Goal: Task Accomplishment & Management: Use online tool/utility

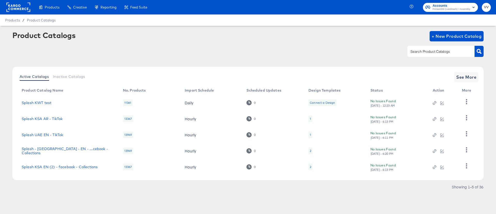
click at [16, 5] on rect at bounding box center [18, 7] width 24 height 9
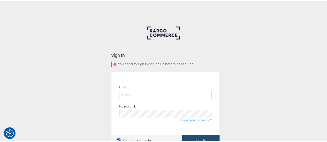
type input "[PERSON_NAME][EMAIL_ADDRESS][PERSON_NAME][DOMAIN_NAME]"
click at [209, 139] on button "Sign In" at bounding box center [200, 140] width 37 height 12
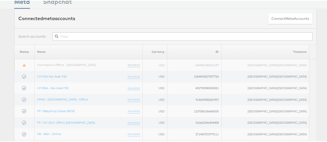
scroll to position [24, 0]
click at [178, 35] on input "text" at bounding box center [182, 36] width 260 height 8
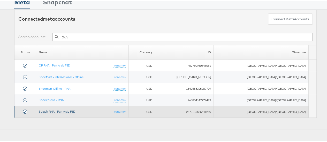
type input "RNA"
click at [75, 109] on link "Splash RNA - Pan Arab F3D" at bounding box center [57, 111] width 36 height 4
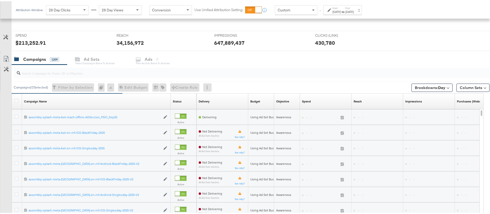
scroll to position [141, 0]
click at [439, 87] on b "Day" at bounding box center [441, 85] width 7 height 5
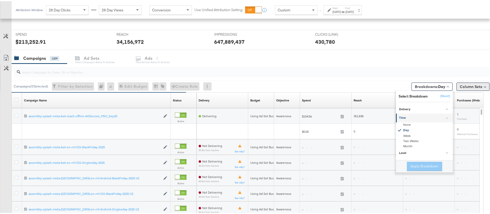
click at [461, 86] on button "Column Sets" at bounding box center [473, 85] width 33 height 8
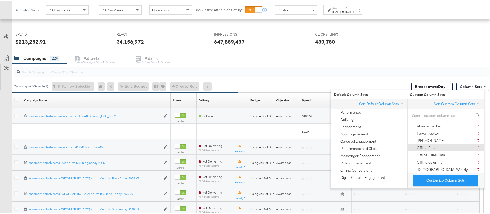
click at [433, 147] on div "Offline Revenue" at bounding box center [430, 146] width 26 height 5
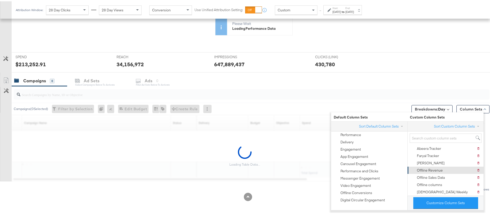
scroll to position [119, 0]
click at [430, 169] on div "Offline Revenue" at bounding box center [430, 168] width 26 height 5
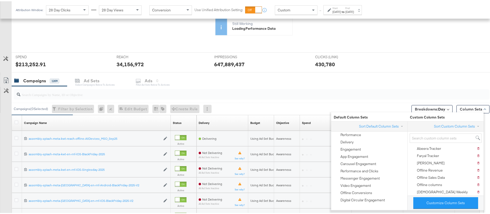
scroll to position [141, 0]
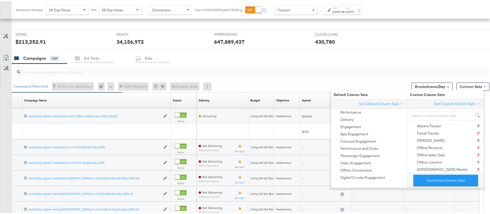
click at [269, 87] on div "Campaigns ( 0 Selected) Filter by Selection Filter 0 campaigns 0 Rename 0 campa…" at bounding box center [251, 85] width 478 height 12
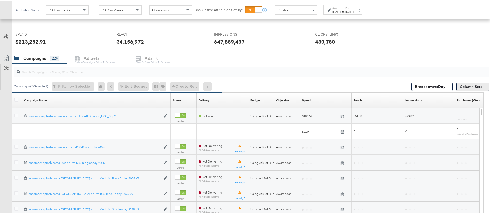
click at [457, 85] on button "Column Sets" at bounding box center [473, 85] width 33 height 8
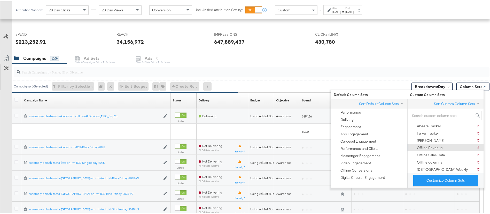
click at [425, 145] on div "Offline Revenue" at bounding box center [430, 146] width 26 height 5
click at [432, 147] on div "Offline Revenue" at bounding box center [430, 146] width 26 height 5
click at [306, 82] on div "Campaigns ( 0 Selected) Filter by Selection Filter 0 campaigns 0 Rename 0 campa…" at bounding box center [251, 85] width 478 height 12
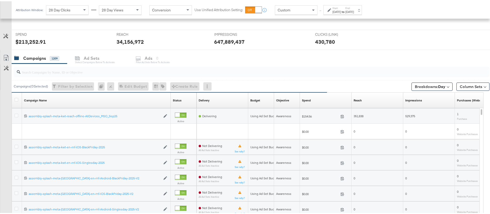
scroll to position [0, 0]
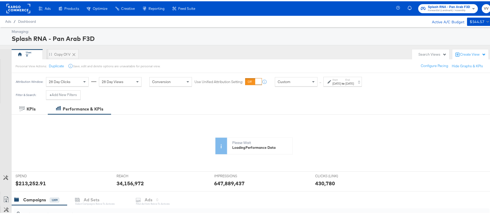
click at [74, 80] on div "28 Day Clicks" at bounding box center [67, 80] width 42 height 9
click at [129, 82] on div "28 Day Views" at bounding box center [120, 80] width 42 height 9
click at [209, 44] on div "Managing: Splash RNA - Pan Arab F3D V Copy of V Search Views Create View Person…" at bounding box center [248, 218] width 496 height 384
click at [354, 81] on div "Dec 31st 2025" at bounding box center [350, 82] width 9 height 4
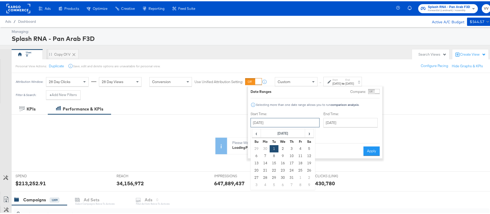
click at [287, 120] on input "October 1st 2024" at bounding box center [285, 121] width 69 height 9
click at [327, 121] on input "December 31st 2025" at bounding box center [351, 121] width 54 height 9
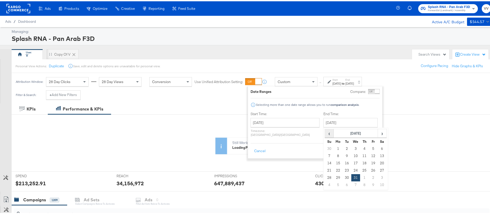
click at [325, 131] on span "‹" at bounding box center [329, 132] width 8 height 8
click at [334, 168] on td "22" at bounding box center [338, 168] width 9 height 7
type input "September 22nd 2025"
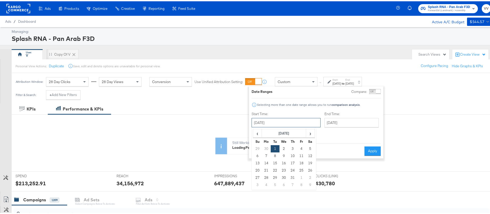
click at [287, 124] on input "October 1st 2024" at bounding box center [286, 121] width 69 height 9
click at [307, 134] on span "›" at bounding box center [311, 132] width 8 height 8
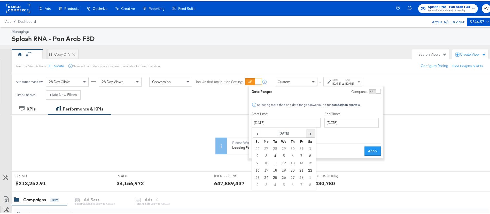
click at [307, 134] on span "›" at bounding box center [311, 132] width 8 height 8
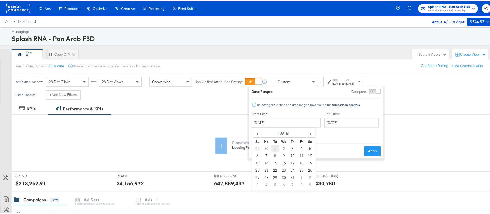
click at [273, 147] on td "1" at bounding box center [275, 147] width 9 height 7
type input "July 1st 2025"
click at [375, 147] on button "Apply" at bounding box center [372, 149] width 16 height 9
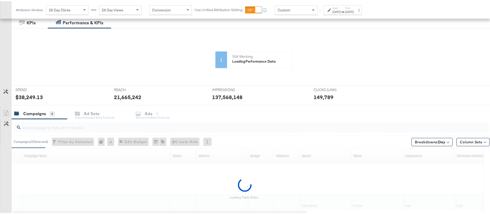
scroll to position [86, 0]
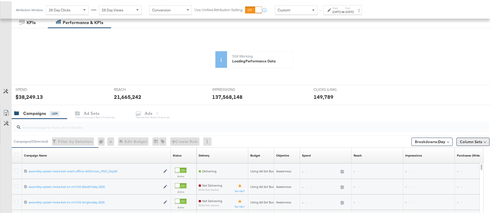
click at [475, 140] on button "Column Sets" at bounding box center [473, 140] width 33 height 8
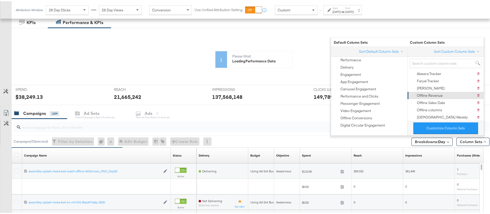
click at [433, 94] on div "Offline Revenue" at bounding box center [430, 94] width 26 height 5
click at [301, 139] on div "Campaigns ( 0 Selected) Filter by Selection Filter 0 campaigns 0 Rename 0 campa…" at bounding box center [251, 140] width 478 height 12
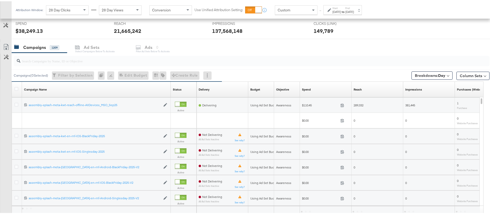
scroll to position [241, 0]
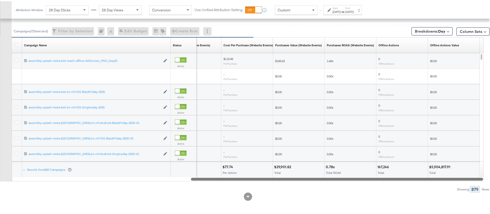
drag, startPoint x: 296, startPoint y: 177, endPoint x: 496, endPoint y: 183, distance: 199.6
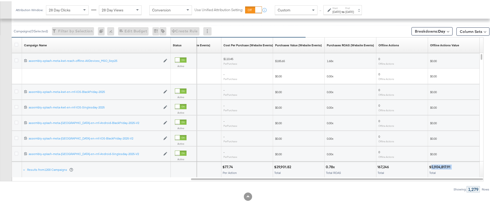
drag, startPoint x: 455, startPoint y: 166, endPoint x: 432, endPoint y: 165, distance: 23.3
click at [432, 165] on div "$5,904,817.91" at bounding box center [453, 165] width 49 height 5
copy div
click at [73, 12] on div "28 Day Clicks" at bounding box center [67, 8] width 42 height 9
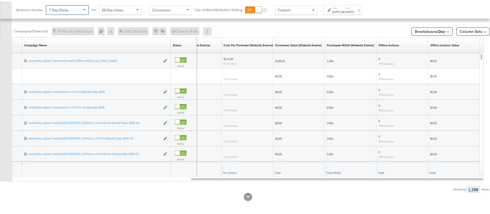
scroll to position [119, 0]
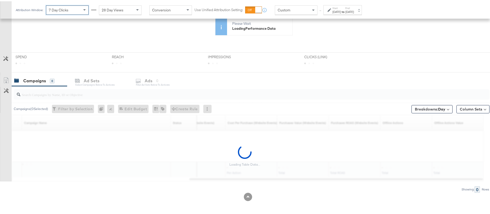
click at [117, 11] on span "28 Day Views" at bounding box center [113, 8] width 22 height 5
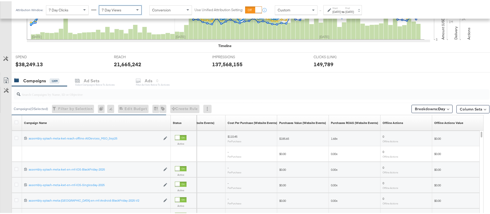
scroll to position [241, 0]
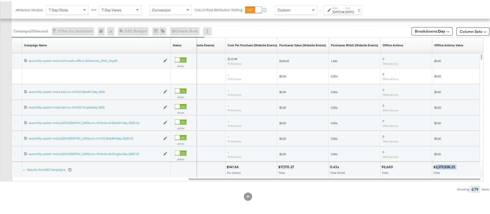
drag, startPoint x: 458, startPoint y: 166, endPoint x: 436, endPoint y: 166, distance: 22.0
click at [436, 166] on div "$3,379,838.23" at bounding box center [457, 165] width 49 height 5
copy div "3,379,838.23"
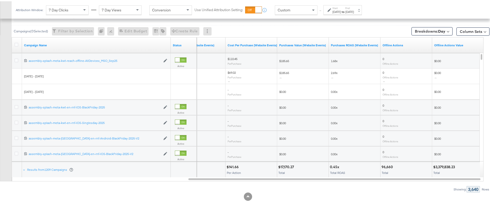
click at [354, 11] on div "Sep 22nd 2025" at bounding box center [350, 11] width 9 height 4
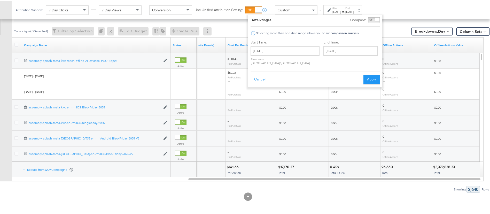
click at [411, 6] on div "Attribution Window: 7 Day Clicks 7 Day Views Conversion Use Unified Attribution…" at bounding box center [245, 8] width 490 height 17
click at [371, 75] on button "Apply" at bounding box center [372, 77] width 16 height 9
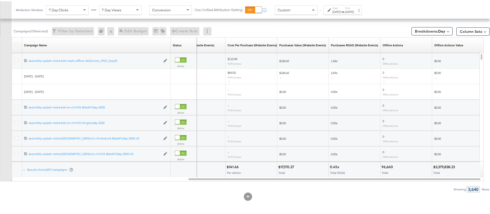
scroll to position [163, 0]
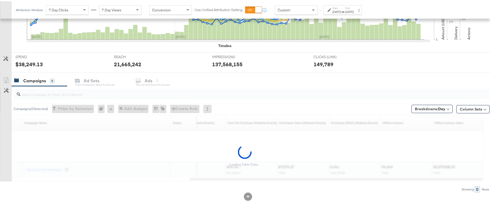
click at [418, 9] on div "Attribution Window: 7 Day Clicks 7 Day Views Conversion Use Unified Attribution…" at bounding box center [245, 8] width 490 height 17
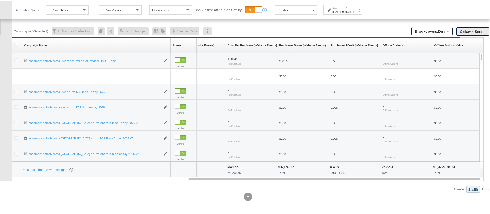
click at [465, 30] on button "Column Sets" at bounding box center [473, 30] width 33 height 8
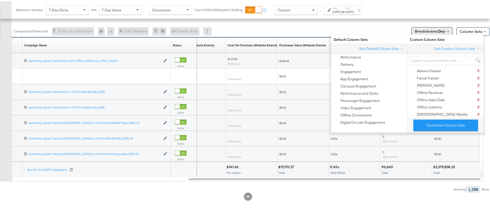
click at [444, 31] on button "Breakdowns: Day" at bounding box center [432, 30] width 41 height 8
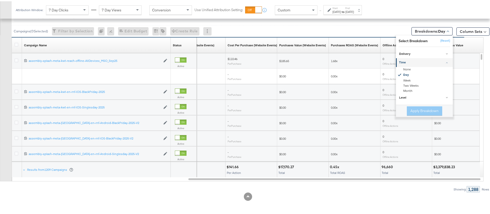
click at [367, 29] on div "Campaigns ( 0 Selected) Filter by Selection Filter 0 campaigns 0 Rename 0 campa…" at bounding box center [251, 30] width 478 height 12
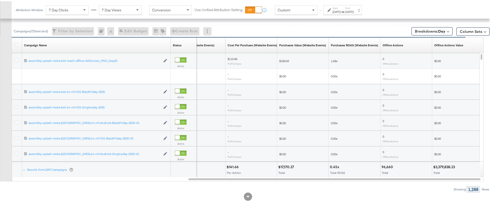
click at [359, 14] on div "Attribution Window: 7 Day Clicks 7 Day Views Conversion Use Unified Attribution…" at bounding box center [190, 8] width 357 height 17
click at [346, 11] on strong "to" at bounding box center [343, 11] width 4 height 4
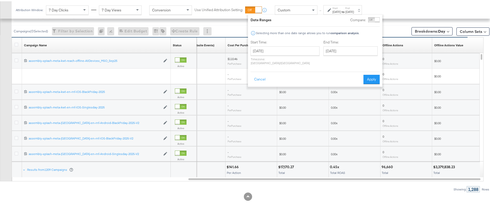
click at [387, 26] on div "Campaigns ( 0 Selected) Filter by Selection Filter 0 campaigns 0 Rename 0 campa…" at bounding box center [251, 30] width 478 height 12
click at [394, 27] on div "Campaigns ( 0 Selected) Filter by Selection Filter 0 campaigns 0 Rename 0 campa…" at bounding box center [251, 30] width 478 height 12
click at [70, 13] on div "Attribution Window: 7 Day Clicks 7 Day Views Conversion Use Unified Attribution…" at bounding box center [142, 9] width 252 height 10
click at [75, 9] on div "7 Day Clicks" at bounding box center [67, 8] width 42 height 9
click at [410, 4] on div "Attribution Window: 7 Day Clicks 7 Day Views Conversion Use Unified Attribution…" at bounding box center [245, 8] width 490 height 17
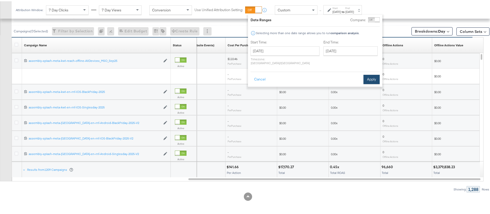
click at [375, 73] on button "Apply" at bounding box center [372, 77] width 16 height 9
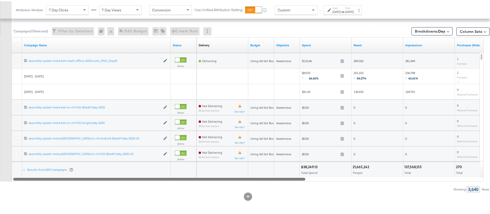
drag, startPoint x: 299, startPoint y: 177, endPoint x: 88, endPoint y: 180, distance: 211.2
click at [88, 180] on div "Campaigns ( 0 Selected) Filter by Selection Filter 0 campaigns 0 Rename 0 campa…" at bounding box center [245, 99] width 490 height 184
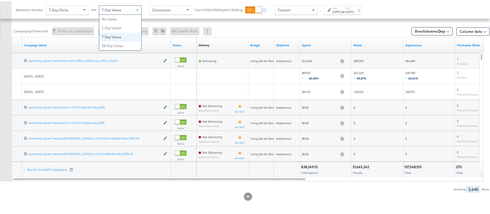
click at [137, 11] on span at bounding box center [138, 8] width 6 height 9
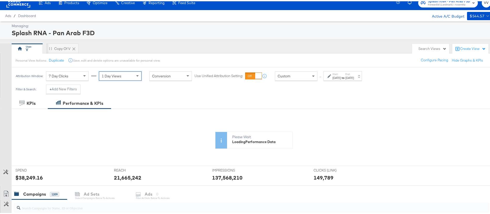
scroll to position [0, 0]
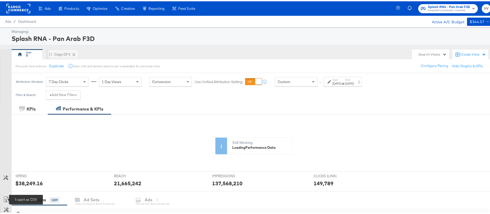
click at [8, 197] on icon at bounding box center [6, 198] width 6 height 6
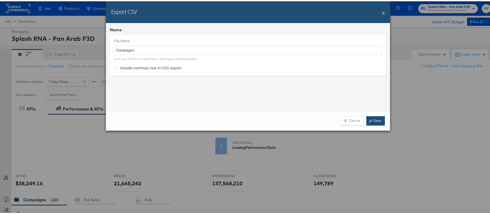
click at [372, 120] on link "Save" at bounding box center [375, 119] width 19 height 9
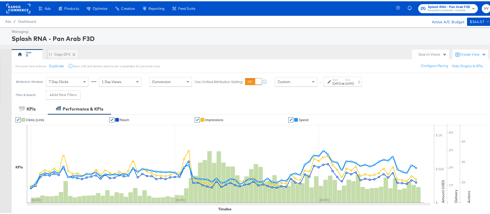
click at [110, 80] on span "1 Day Views" at bounding box center [112, 80] width 20 height 5
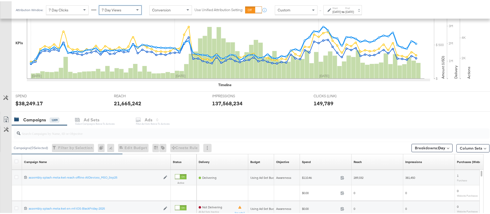
scroll to position [168, 0]
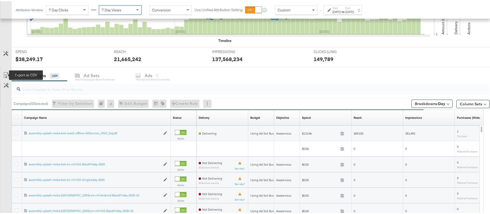
click at [6, 74] on icon at bounding box center [5, 75] width 3 height 4
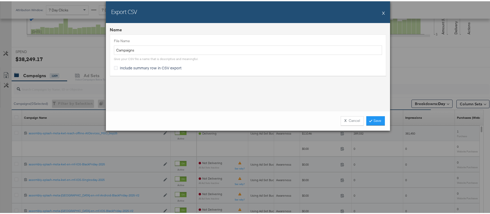
click at [382, 11] on div "Export CSV X" at bounding box center [248, 11] width 284 height 22
click at [382, 11] on button "X" at bounding box center [383, 11] width 3 height 10
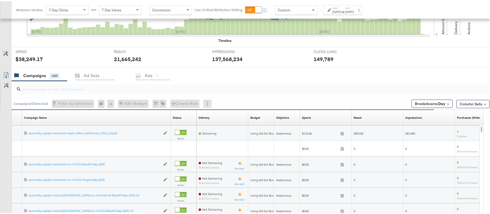
click at [399, 74] on div "Campaigns 1209 Ad Sets Select Campaigns below to activate Ads 0 Filter Ad Sets …" at bounding box center [254, 74] width 485 height 11
click at [5, 75] on icon at bounding box center [6, 74] width 6 height 6
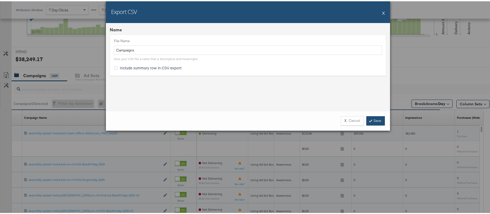
click at [373, 120] on link "Save" at bounding box center [375, 119] width 19 height 9
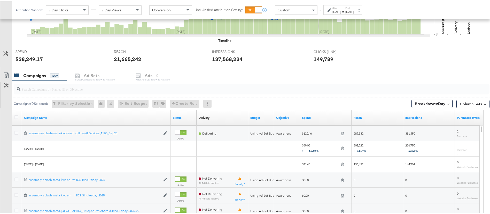
click at [79, 10] on div "7 Day Clicks" at bounding box center [67, 8] width 42 height 9
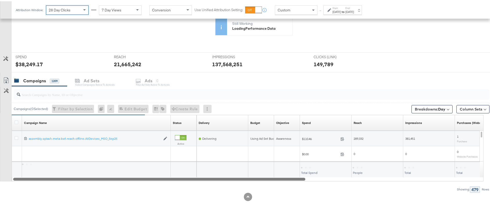
scroll to position [124, 0]
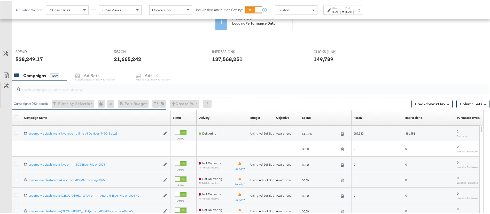
click at [162, 41] on icon at bounding box center [226, 39] width 398 height 78
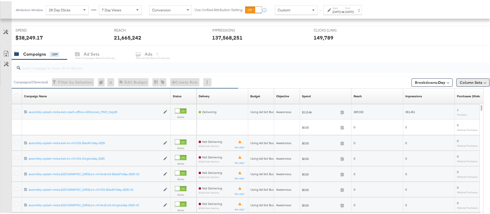
scroll to position [190, 0]
click at [462, 84] on button "Column Sets" at bounding box center [473, 81] width 33 height 8
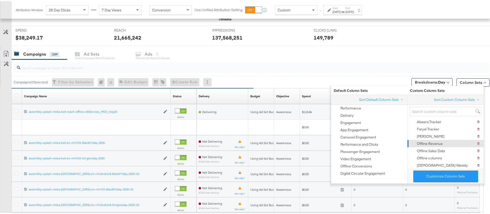
click at [430, 144] on div "Offline Revenue" at bounding box center [430, 142] width 26 height 5
click at [295, 81] on div "Campaigns ( 0 Selected) Filter by Selection Filter 0 campaigns 0 Rename 0 campa…" at bounding box center [251, 81] width 478 height 12
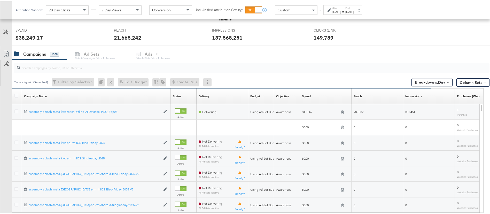
click at [3, 53] on link "Export as CSV" at bounding box center [6, 53] width 12 height 12
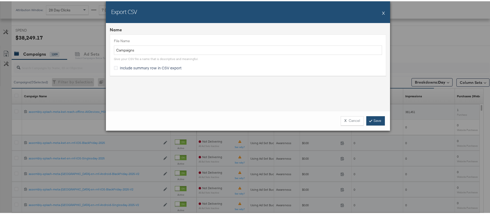
click at [371, 119] on link "Save" at bounding box center [375, 119] width 19 height 9
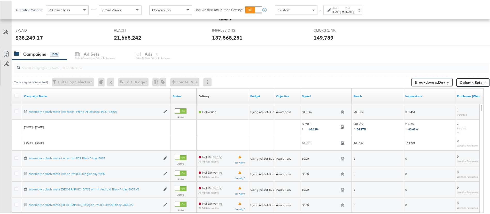
click at [132, 8] on div "7 Day Views" at bounding box center [120, 8] width 42 height 9
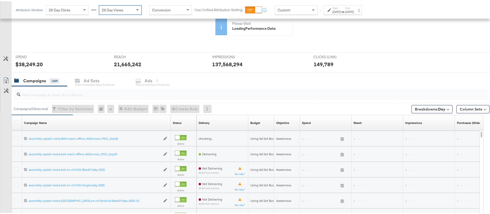
scroll to position [146, 0]
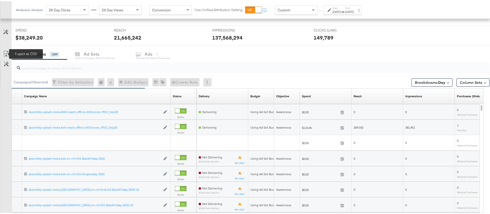
click at [6, 52] on icon at bounding box center [6, 52] width 6 height 6
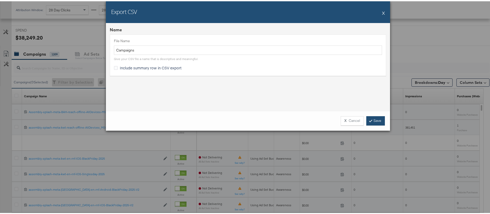
scroll to position [190, 0]
click at [373, 120] on link "Save" at bounding box center [375, 119] width 19 height 9
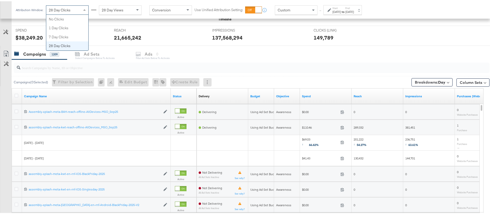
click at [80, 11] on div "28 Day Clicks" at bounding box center [67, 8] width 42 height 9
click at [173, 27] on div "REACH REACH 21,665,242" at bounding box center [159, 35] width 98 height 20
click at [72, 12] on div "28 Day Clicks" at bounding box center [67, 8] width 42 height 9
